Goal: Task Accomplishment & Management: Use online tool/utility

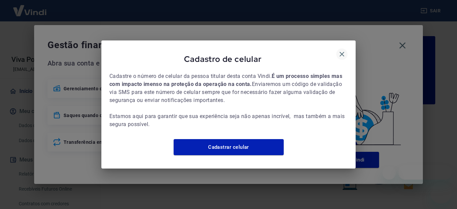
click at [343, 50] on icon "button" at bounding box center [342, 54] width 8 height 8
click at [401, 47] on div "Cadastro de celular Cadastre o número de celular da pessoa titular desta conta …" at bounding box center [228, 104] width 457 height 209
click at [342, 51] on icon "button" at bounding box center [342, 54] width 8 height 8
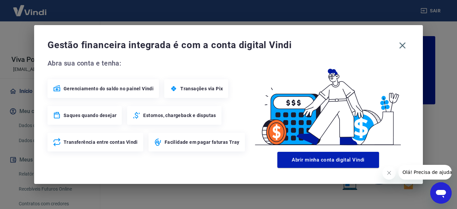
click at [410, 42] on div "Gestão financeira integrada é com a conta digital Vindi Abra sua conta e tenha:…" at bounding box center [228, 104] width 389 height 159
click at [400, 45] on icon "button" at bounding box center [402, 45] width 11 height 11
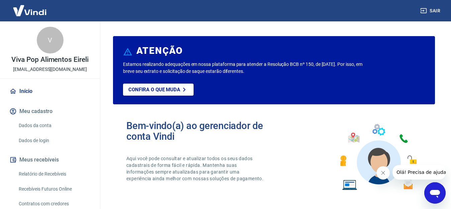
click at [36, 173] on link "Relatório de Recebíveis" at bounding box center [54, 174] width 76 height 14
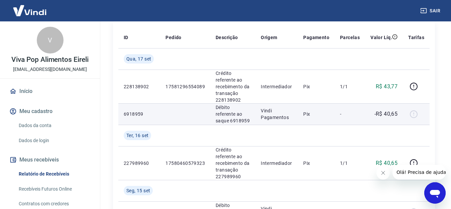
scroll to position [100, 0]
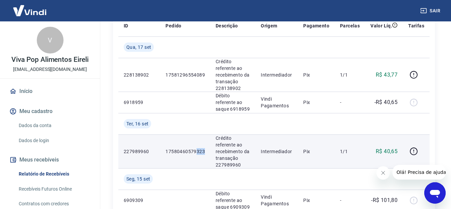
drag, startPoint x: 197, startPoint y: 150, endPoint x: 208, endPoint y: 152, distance: 10.8
click at [208, 152] on td "17580460579323" at bounding box center [185, 151] width 50 height 34
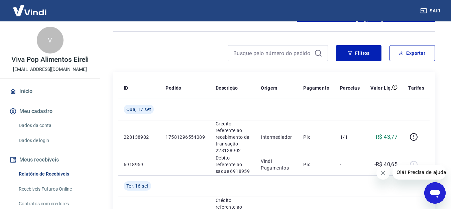
scroll to position [0, 0]
